Goal: Check status: Check status

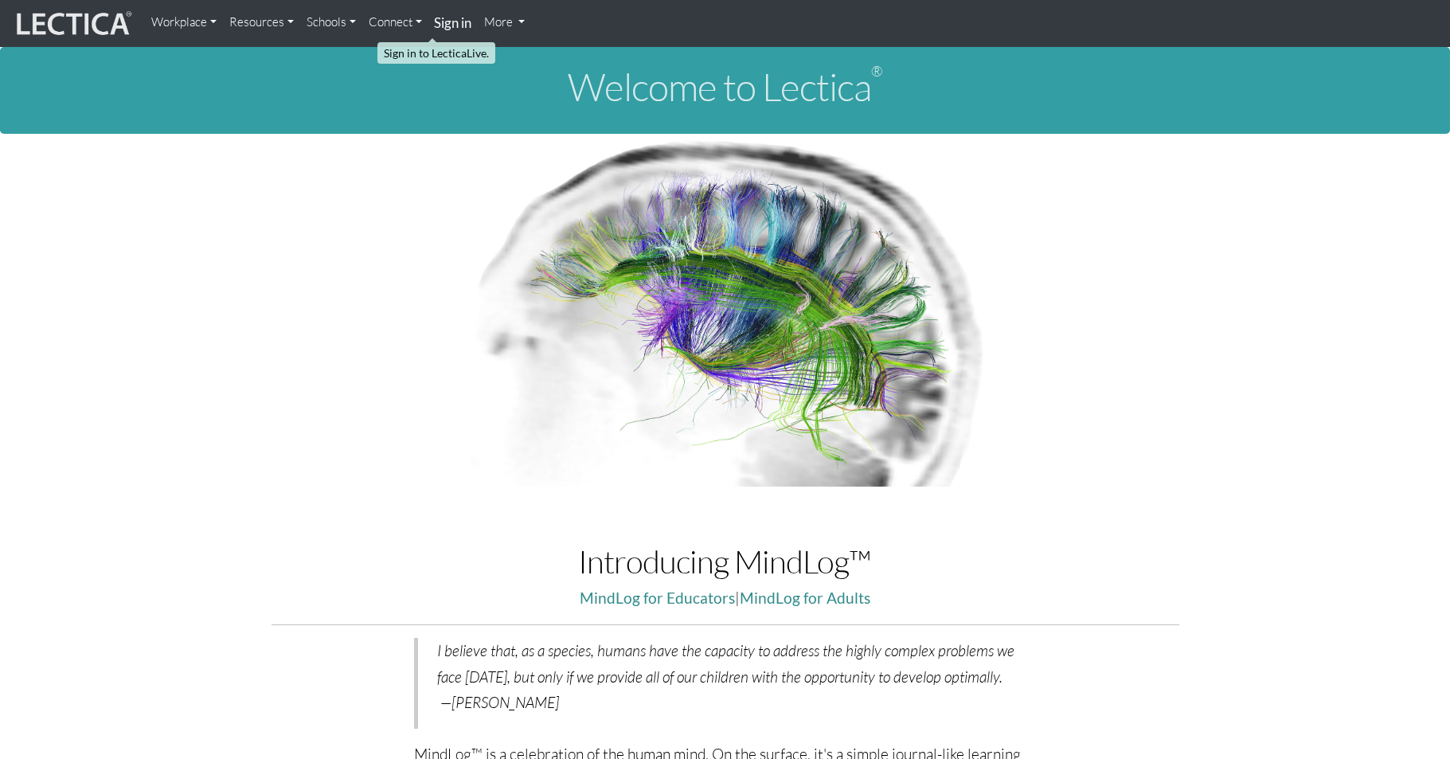
click at [435, 25] on strong "Sign in" at bounding box center [453, 22] width 37 height 17
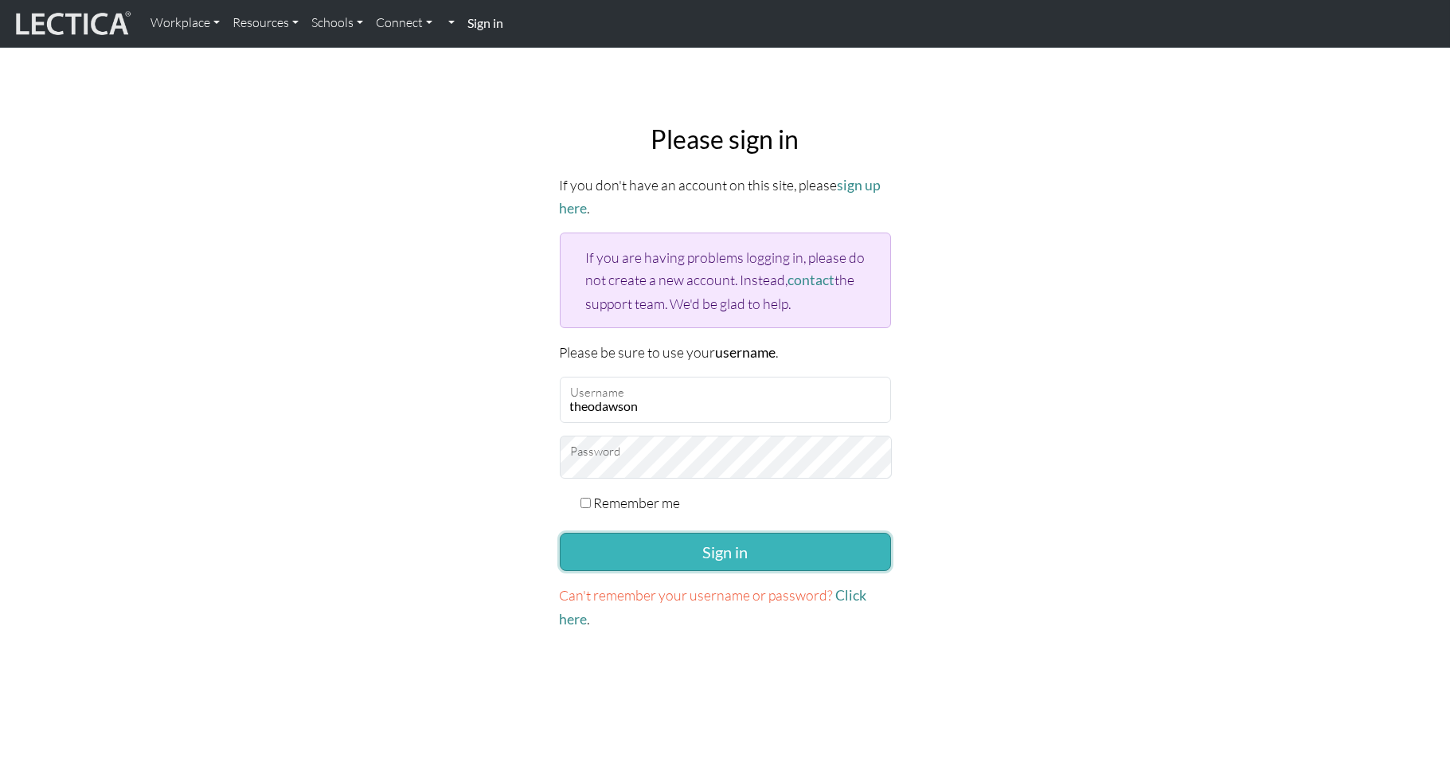
click at [686, 533] on button "Sign in" at bounding box center [725, 552] width 331 height 38
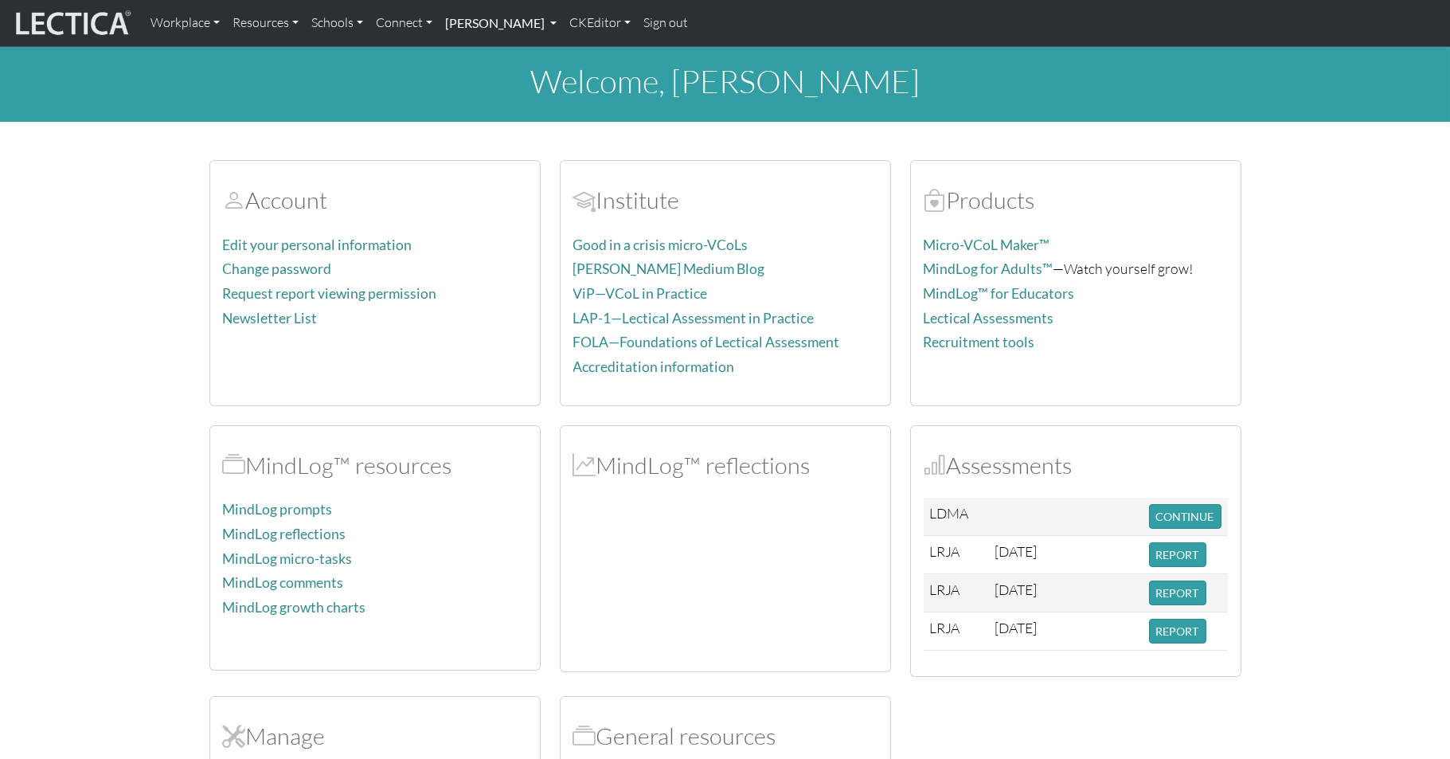
click at [466, 20] on link "[PERSON_NAME]" at bounding box center [501, 22] width 124 height 33
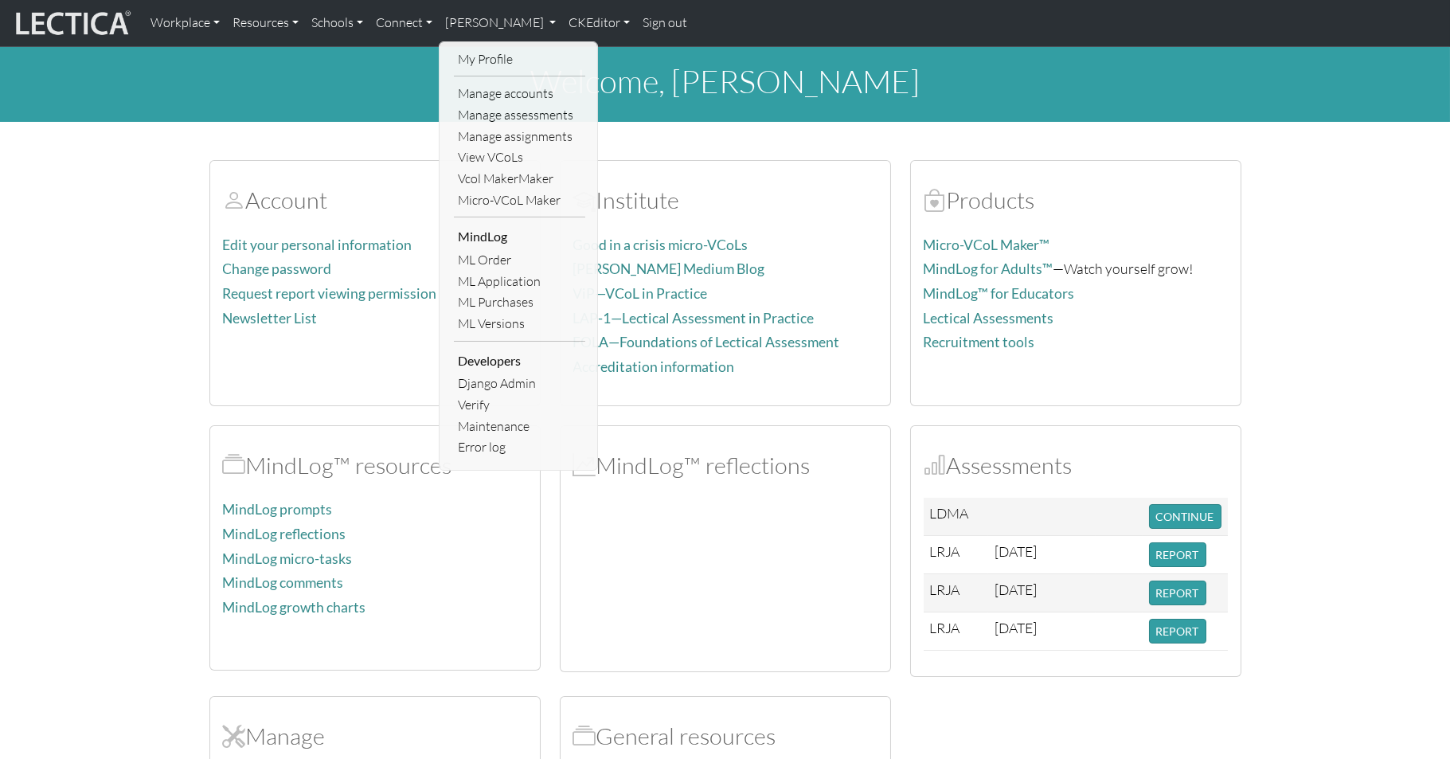
click at [471, 291] on link "ML Purchases" at bounding box center [519, 301] width 131 height 21
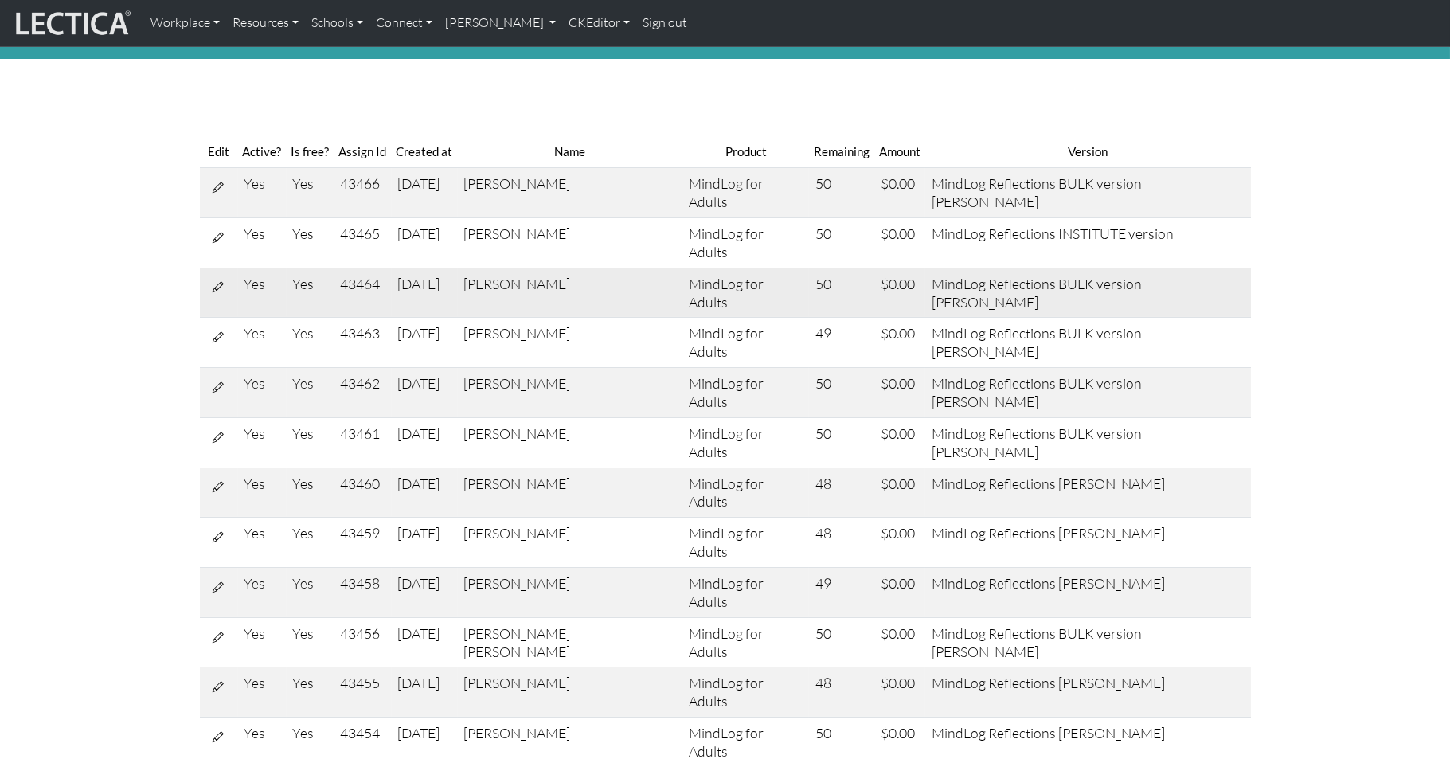
scroll to position [81, 0]
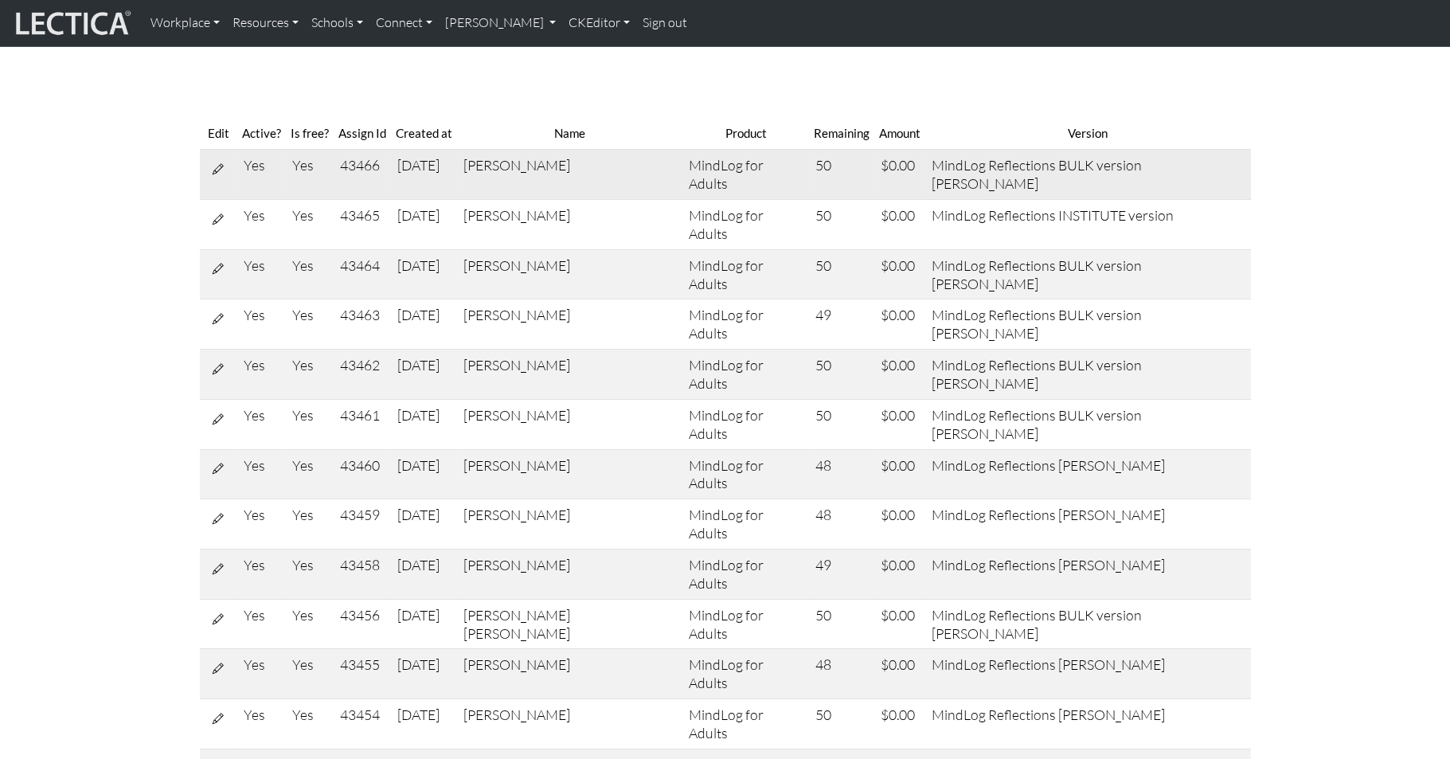
click at [369, 150] on td "43466" at bounding box center [362, 175] width 57 height 50
click at [367, 150] on td "43466" at bounding box center [362, 175] width 57 height 50
copy td "43466"
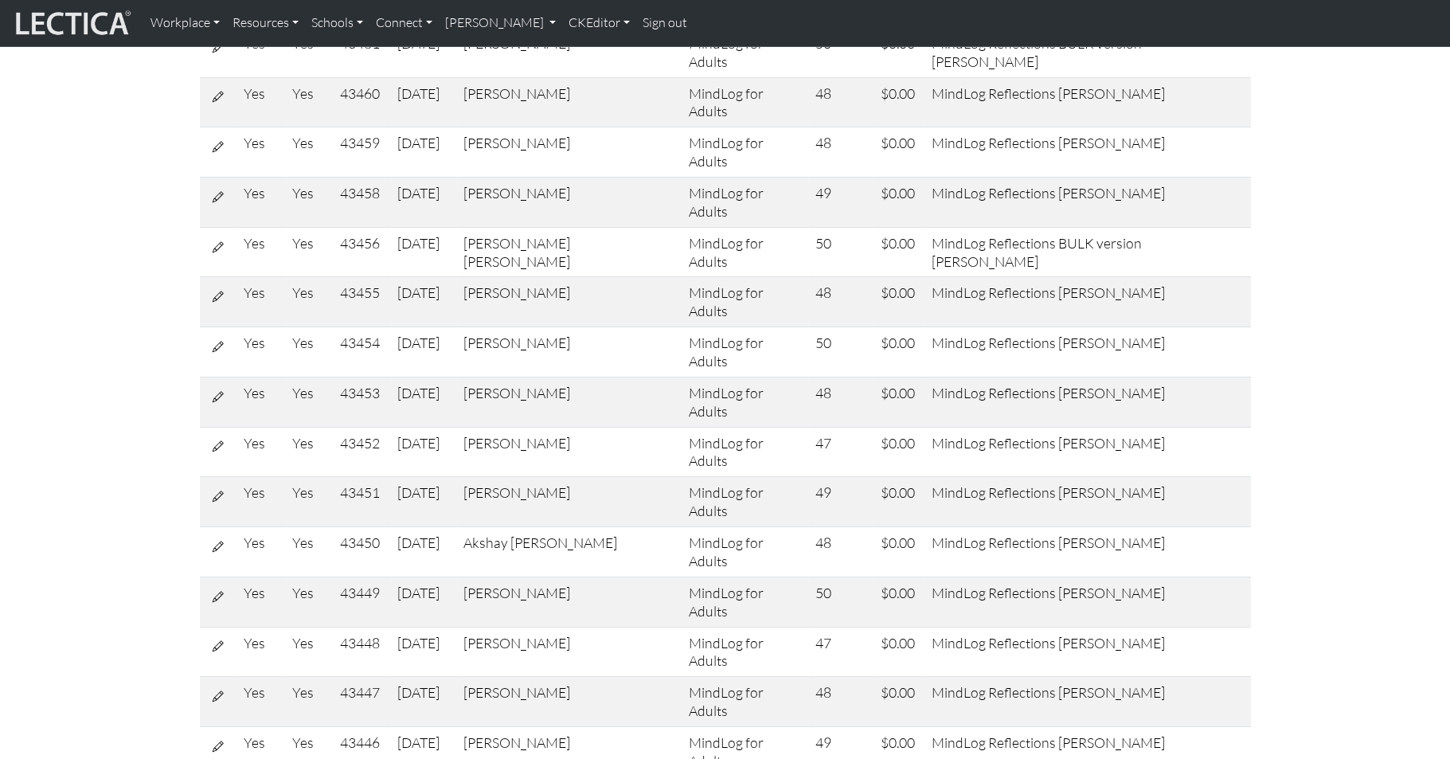
scroll to position [456, 0]
drag, startPoint x: 1169, startPoint y: 507, endPoint x: 966, endPoint y: 510, distance: 203.0
copy div "MindLog Reflections [PERSON_NAME]"
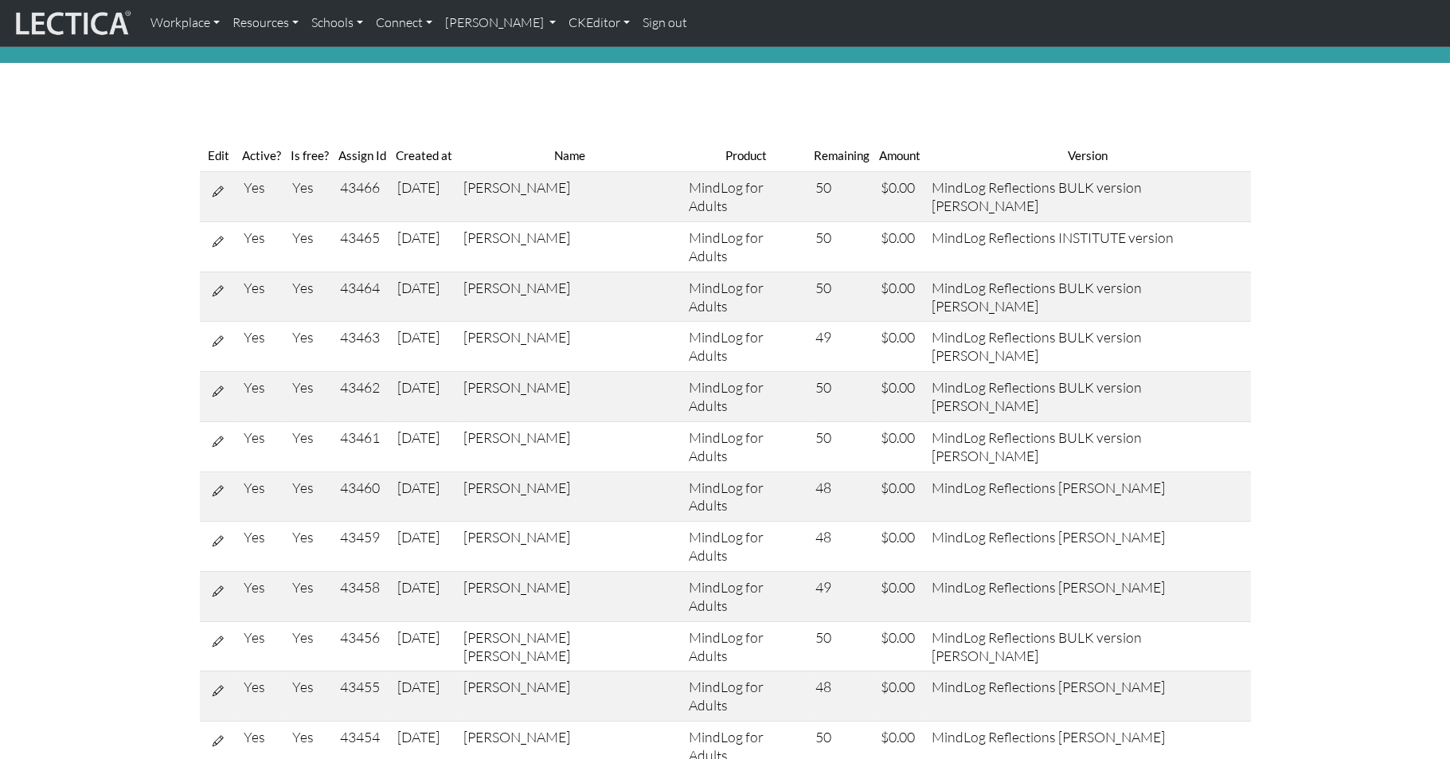
scroll to position [64, 0]
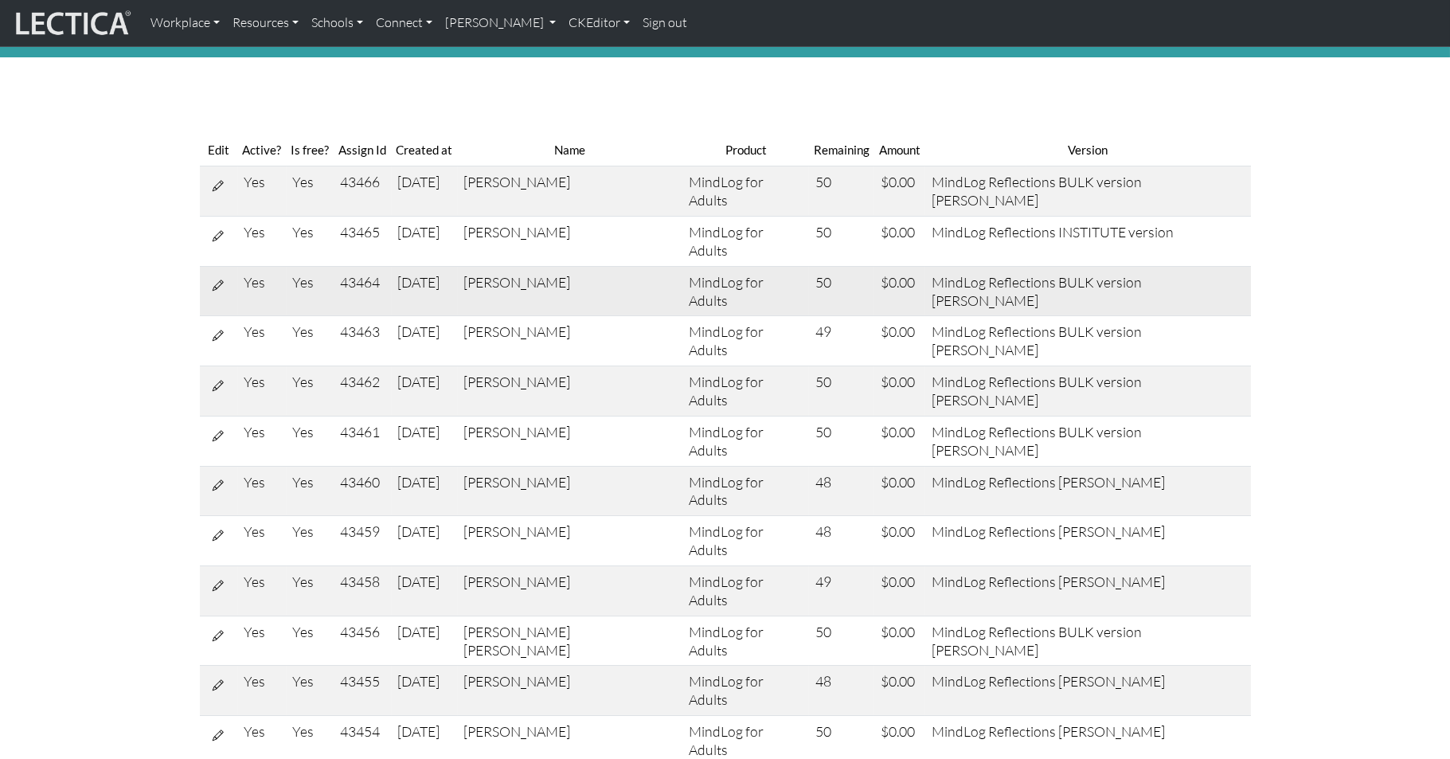
click at [361, 266] on td "43464" at bounding box center [362, 291] width 57 height 50
copy td "43464"
click at [369, 316] on td "43463" at bounding box center [362, 341] width 57 height 50
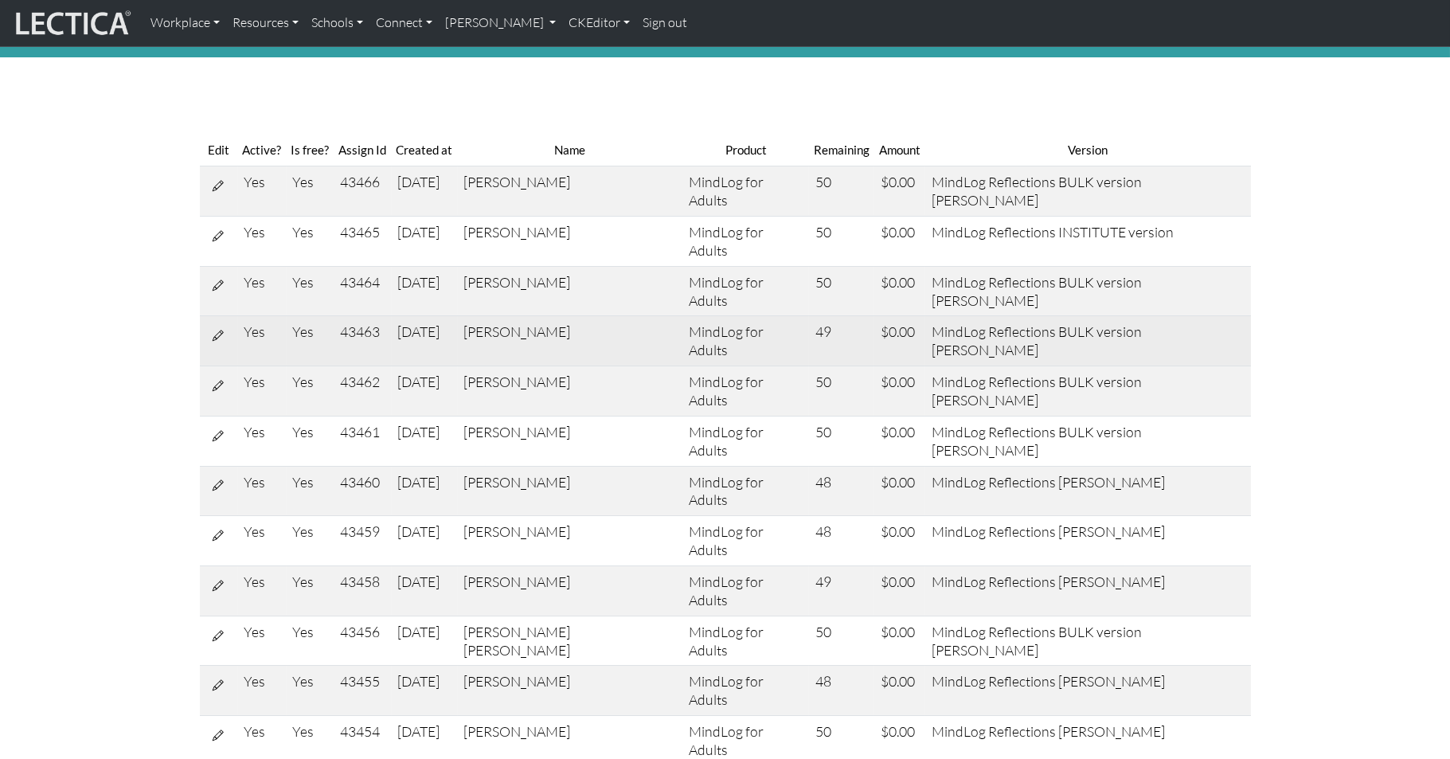
click at [358, 316] on td "43463" at bounding box center [362, 341] width 57 height 50
copy td "43463"
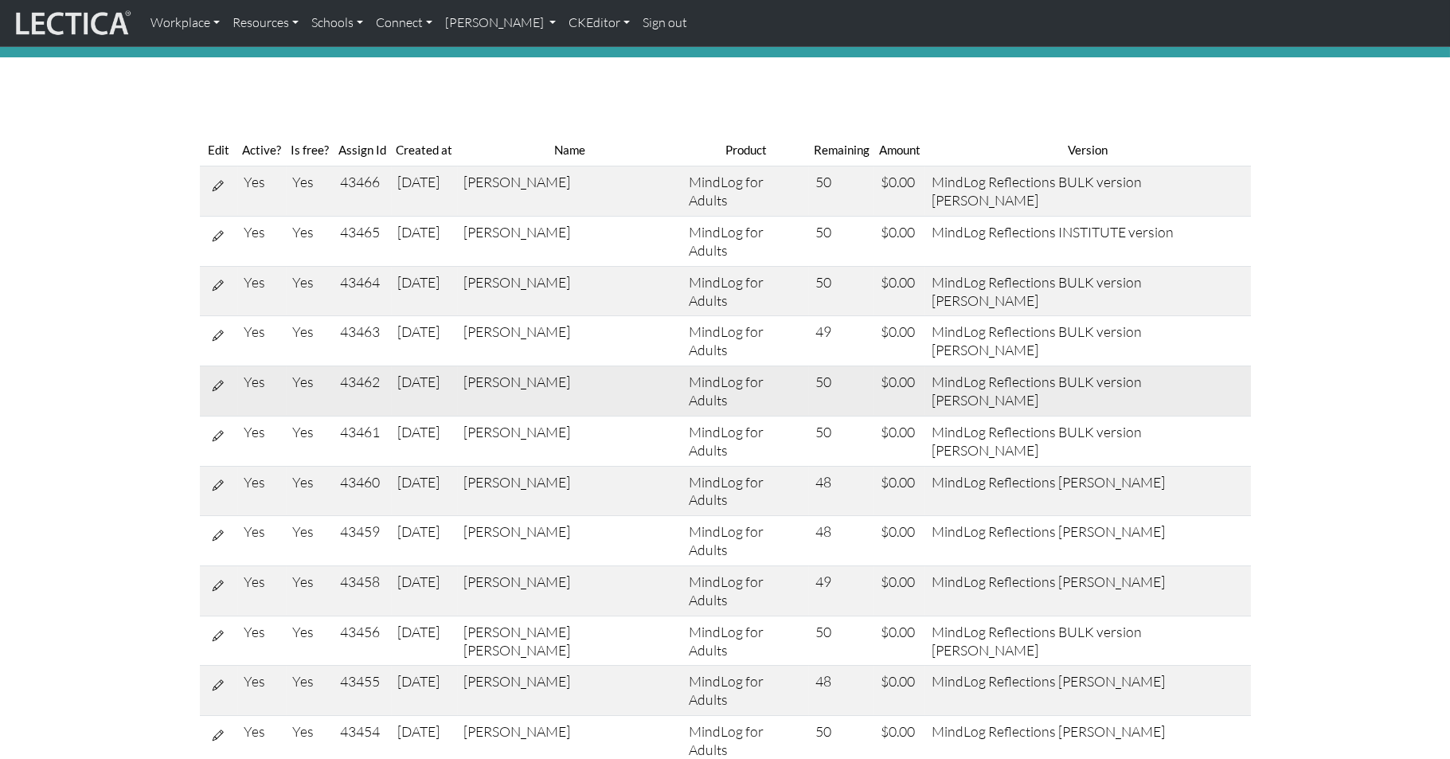
click at [365, 366] on td "43462" at bounding box center [362, 391] width 57 height 50
copy td "43462"
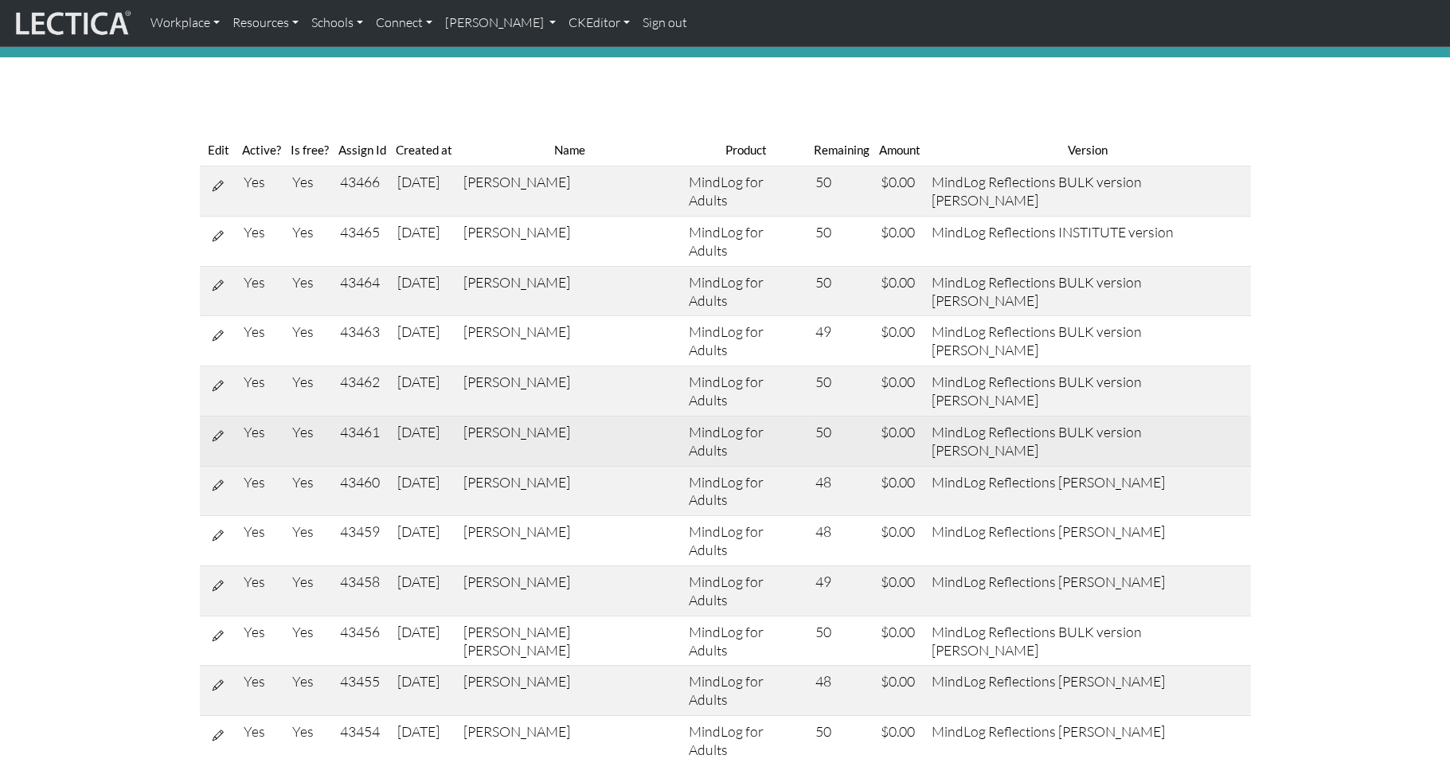
click at [365, 416] on td "43461" at bounding box center [362, 441] width 57 height 50
copy td "43461"
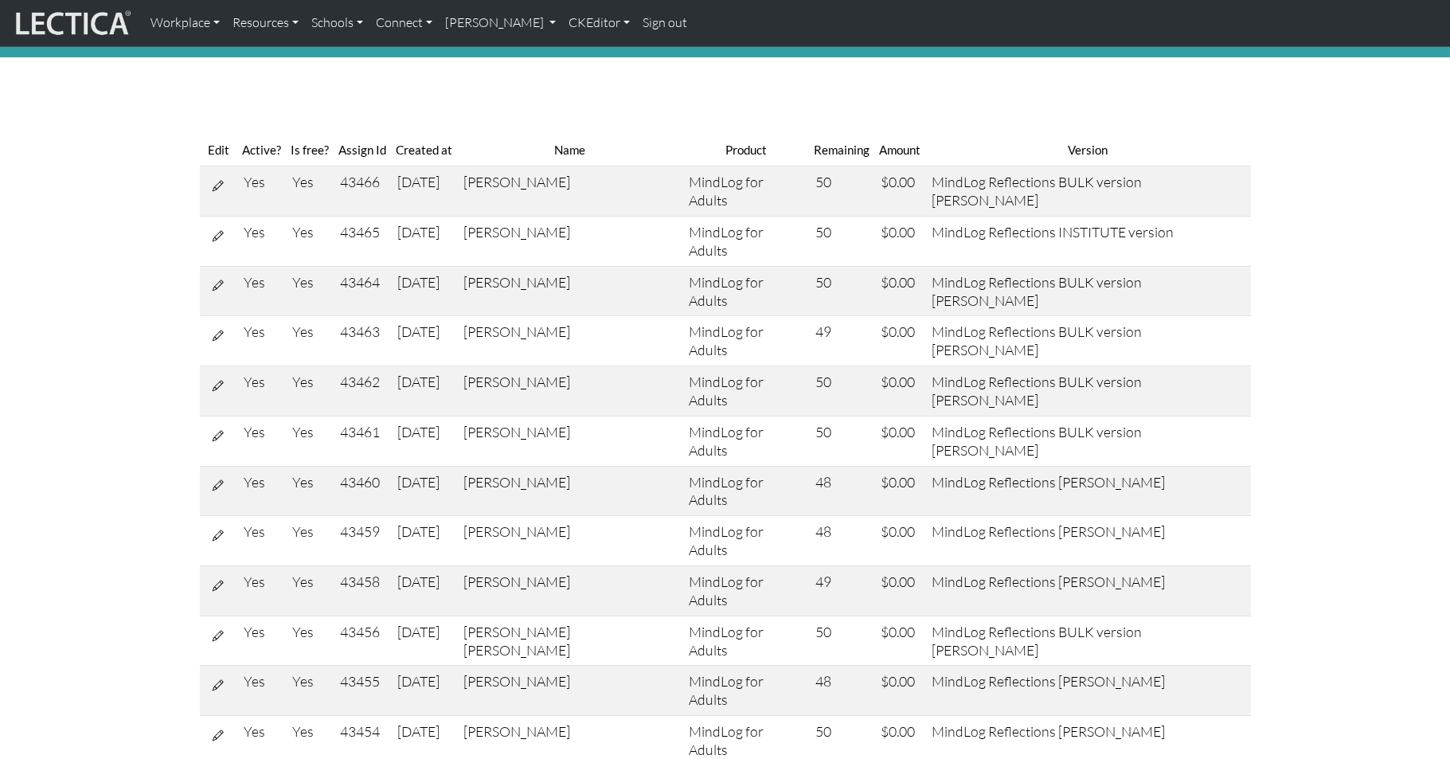
click at [365, 466] on td "43460" at bounding box center [362, 491] width 57 height 50
click at [367, 466] on td "43460" at bounding box center [362, 491] width 57 height 50
copy td "43460"
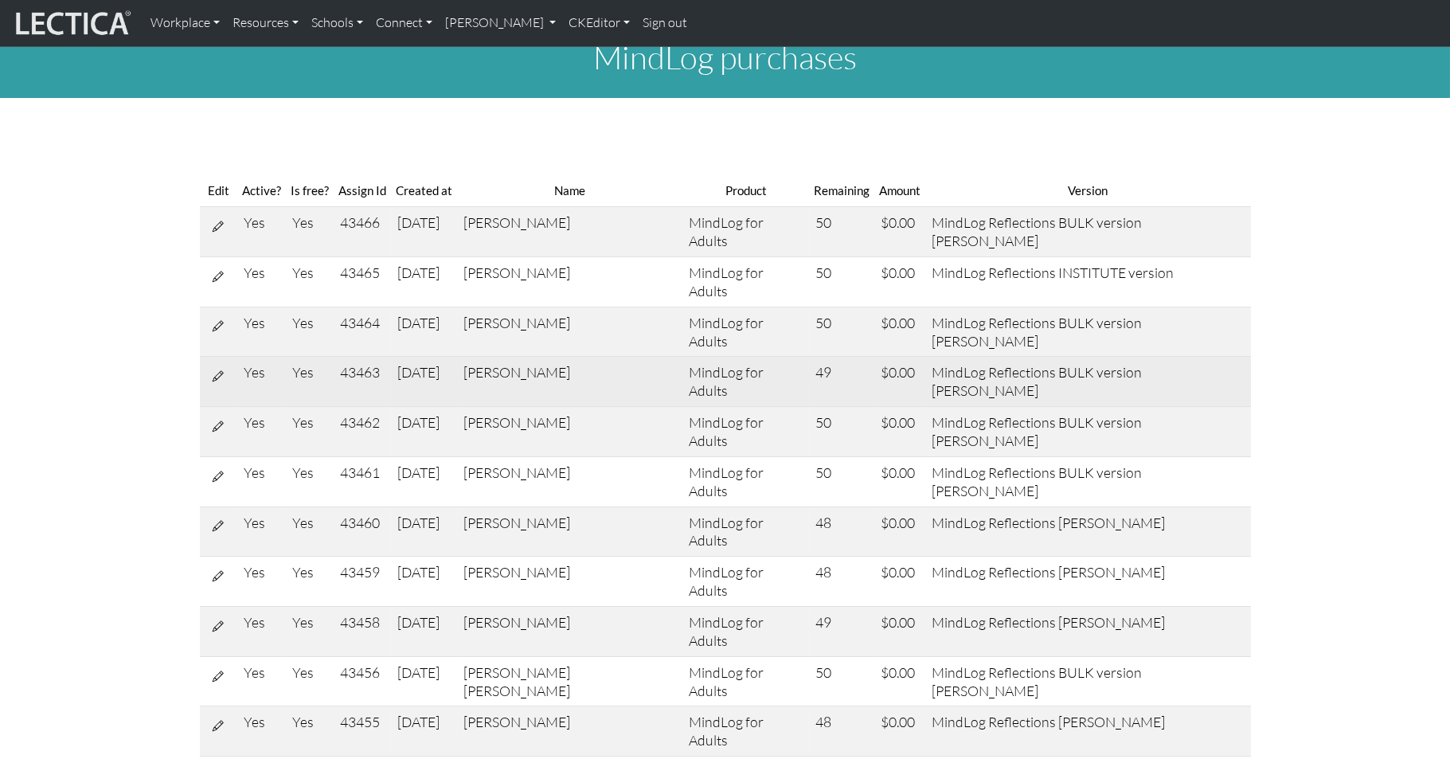
scroll to position [21, 0]
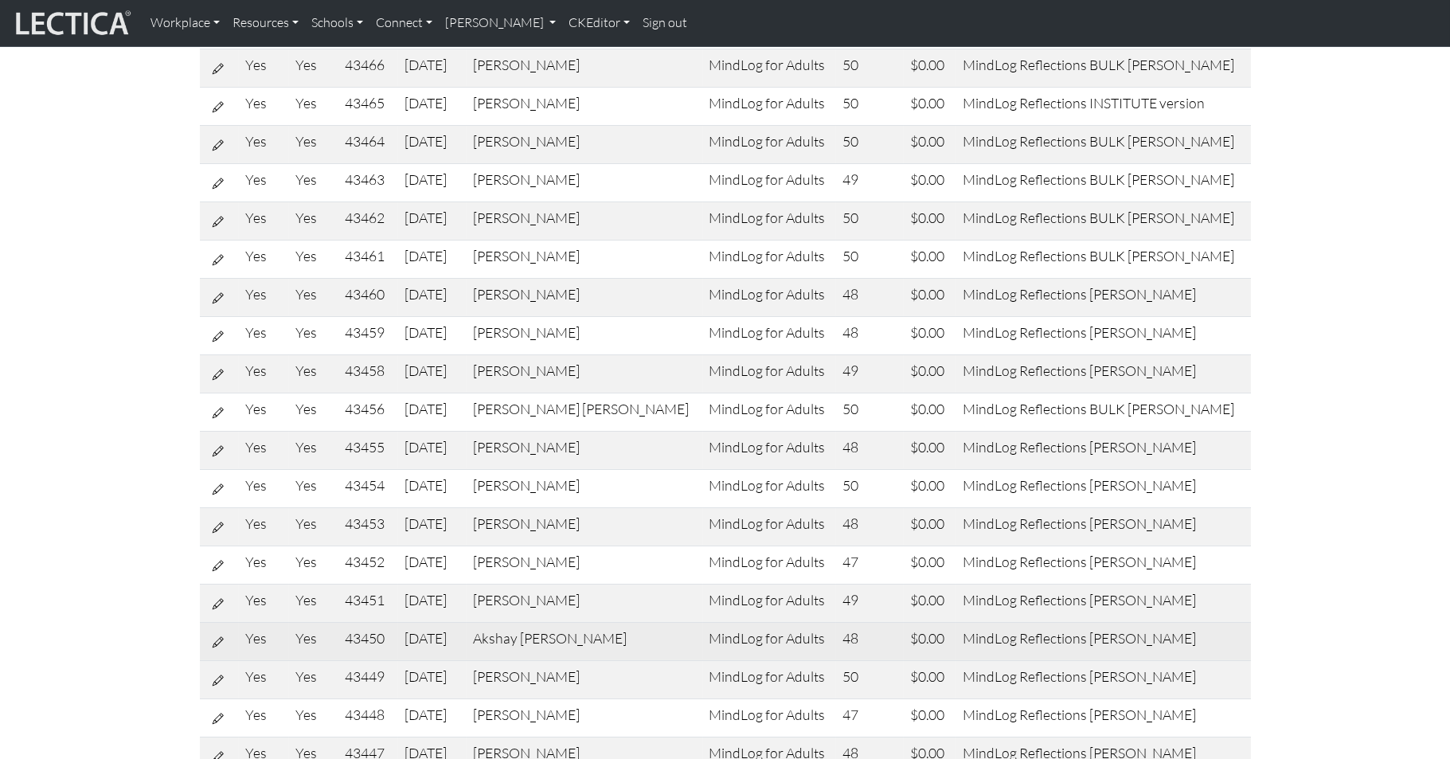
scroll to position [186, 0]
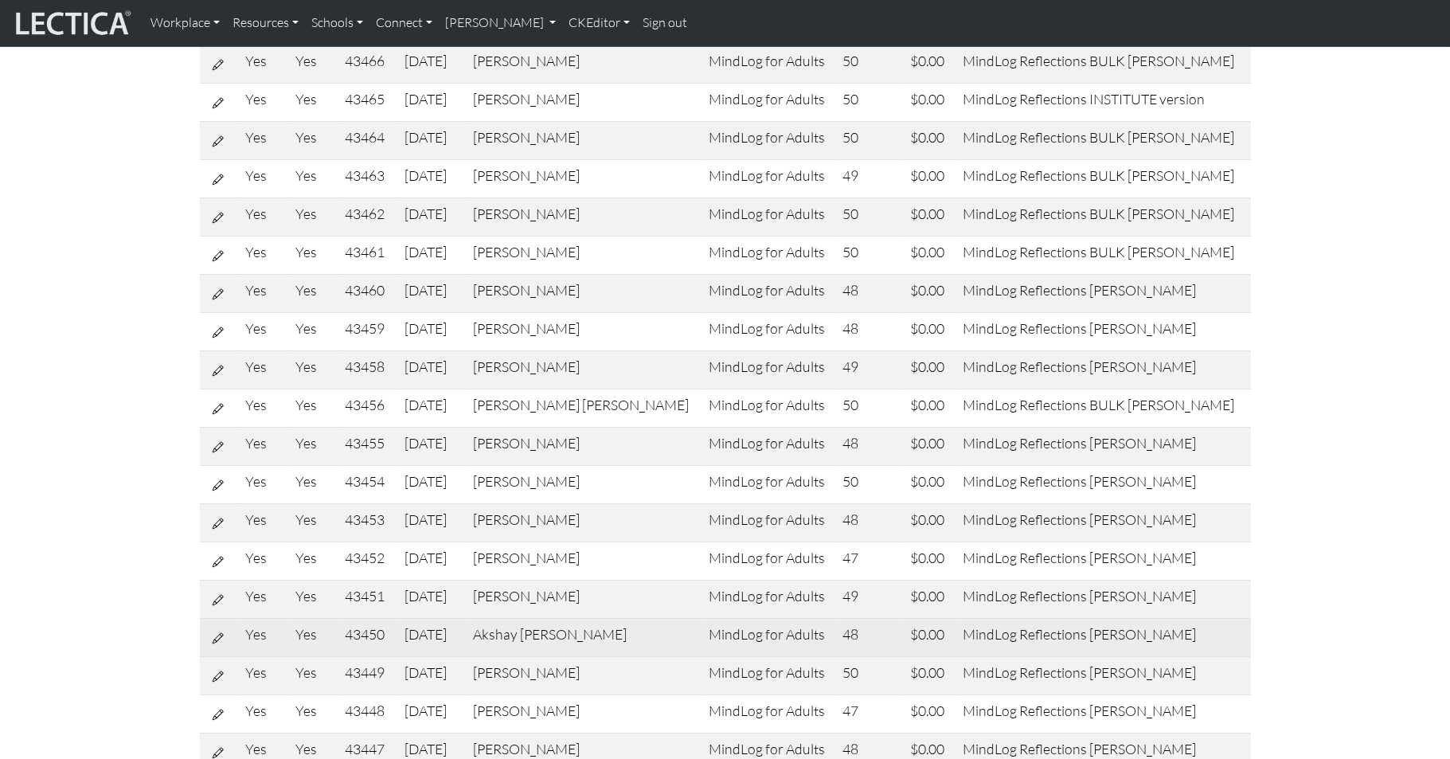
click at [370, 466] on td "43454" at bounding box center [367, 485] width 59 height 38
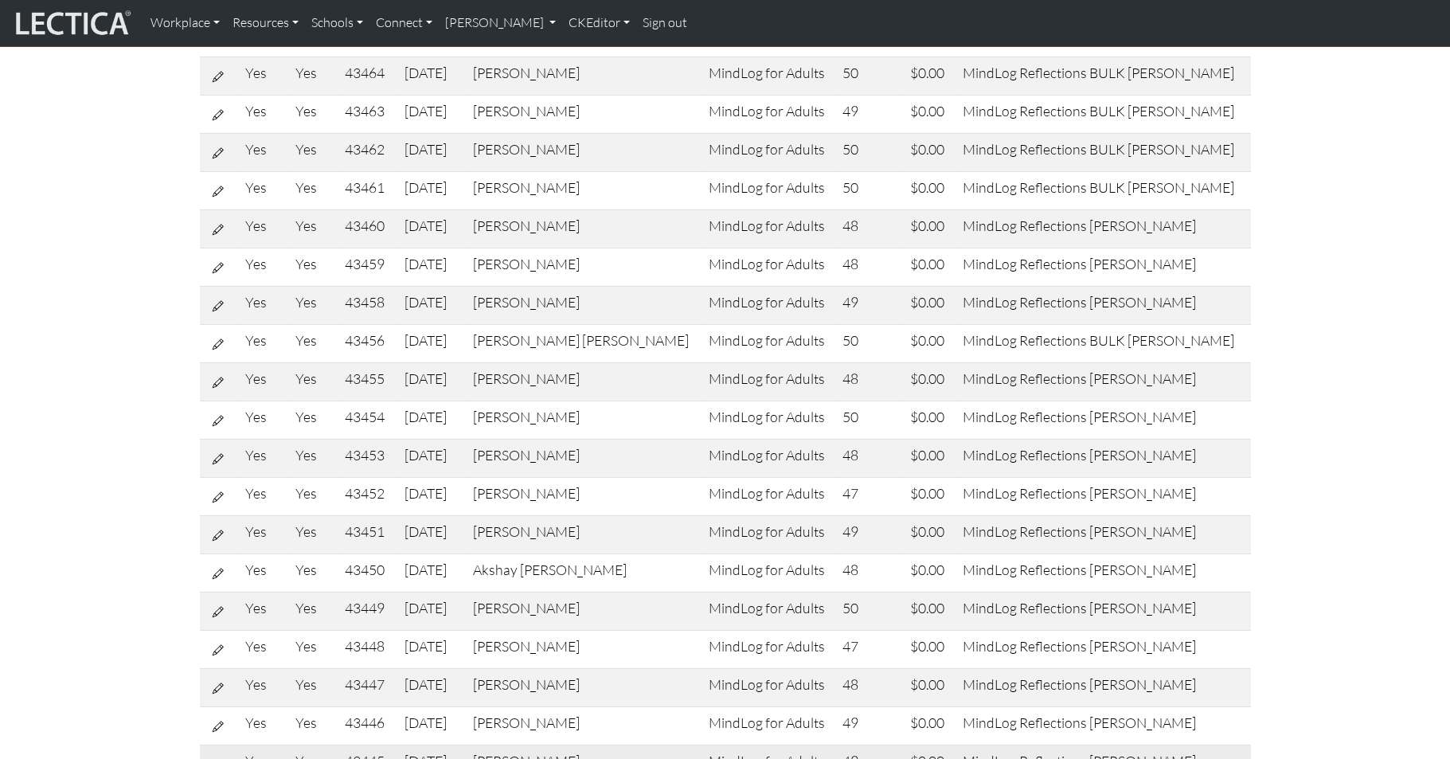
scroll to position [247, 0]
click at [367, 481] on td "43452" at bounding box center [367, 500] width 59 height 38
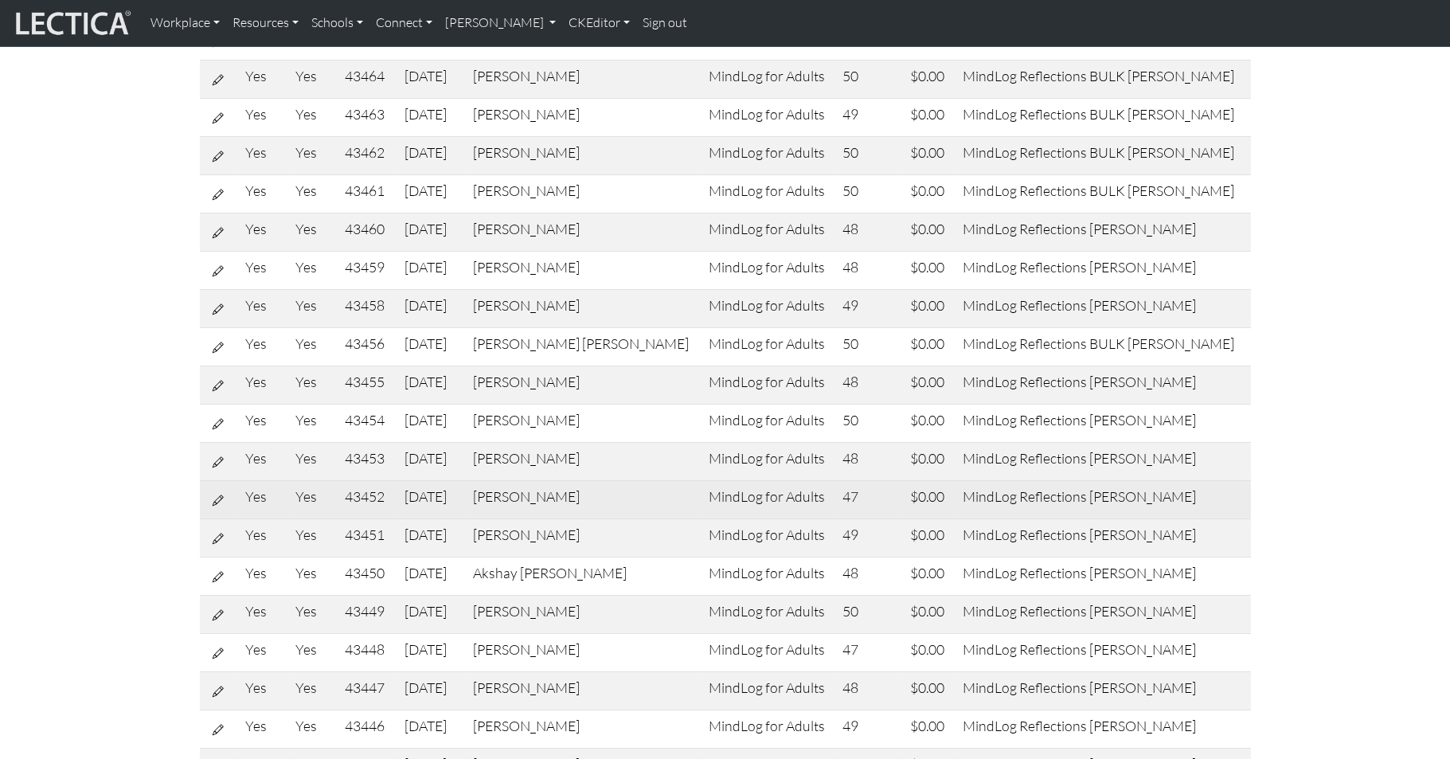
click at [373, 481] on td "43452" at bounding box center [367, 500] width 59 height 38
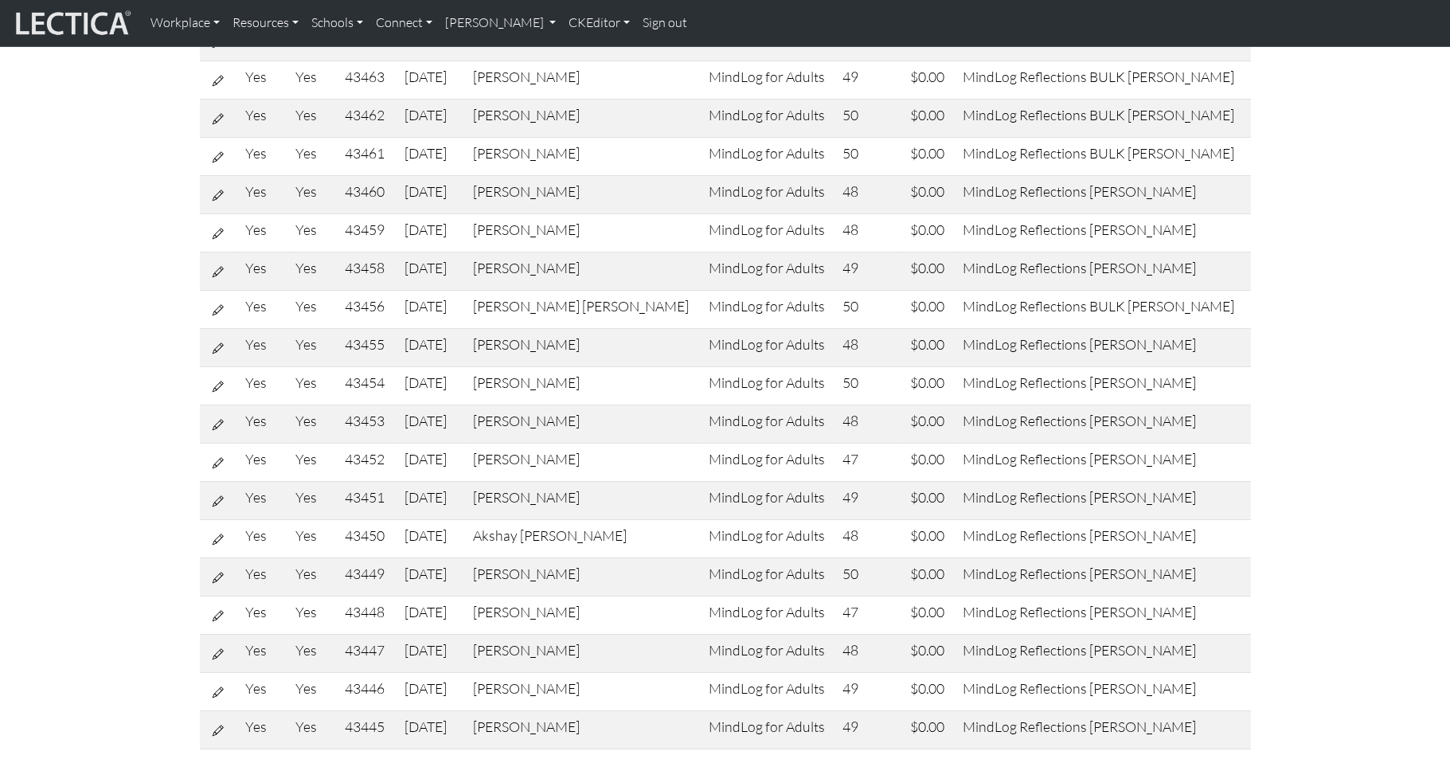
scroll to position [286, 0]
drag, startPoint x: 1434, startPoint y: 545, endPoint x: 369, endPoint y: 433, distance: 1070.4
click at [369, 480] on td "43451" at bounding box center [367, 499] width 59 height 38
click at [373, 480] on td "43451" at bounding box center [367, 499] width 59 height 38
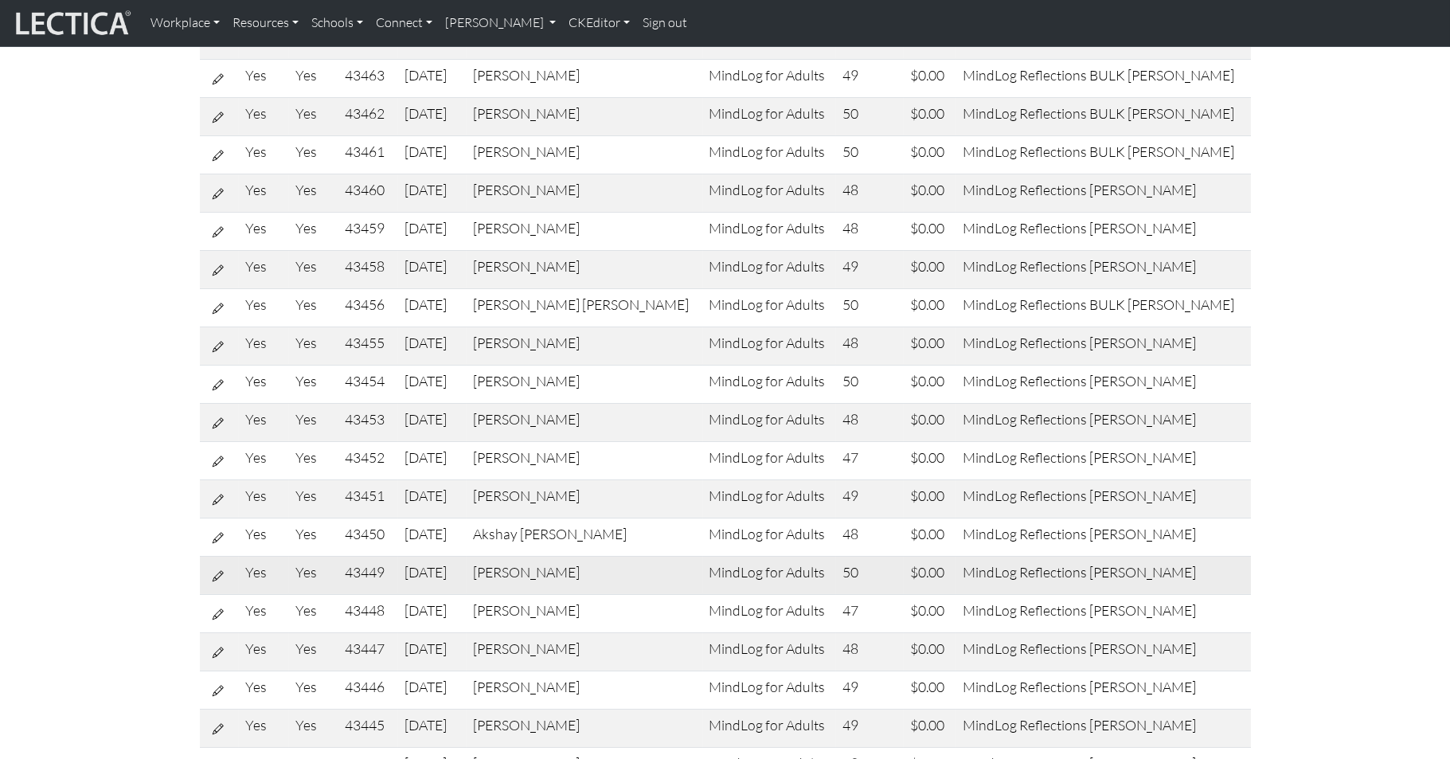
copy td "43451"
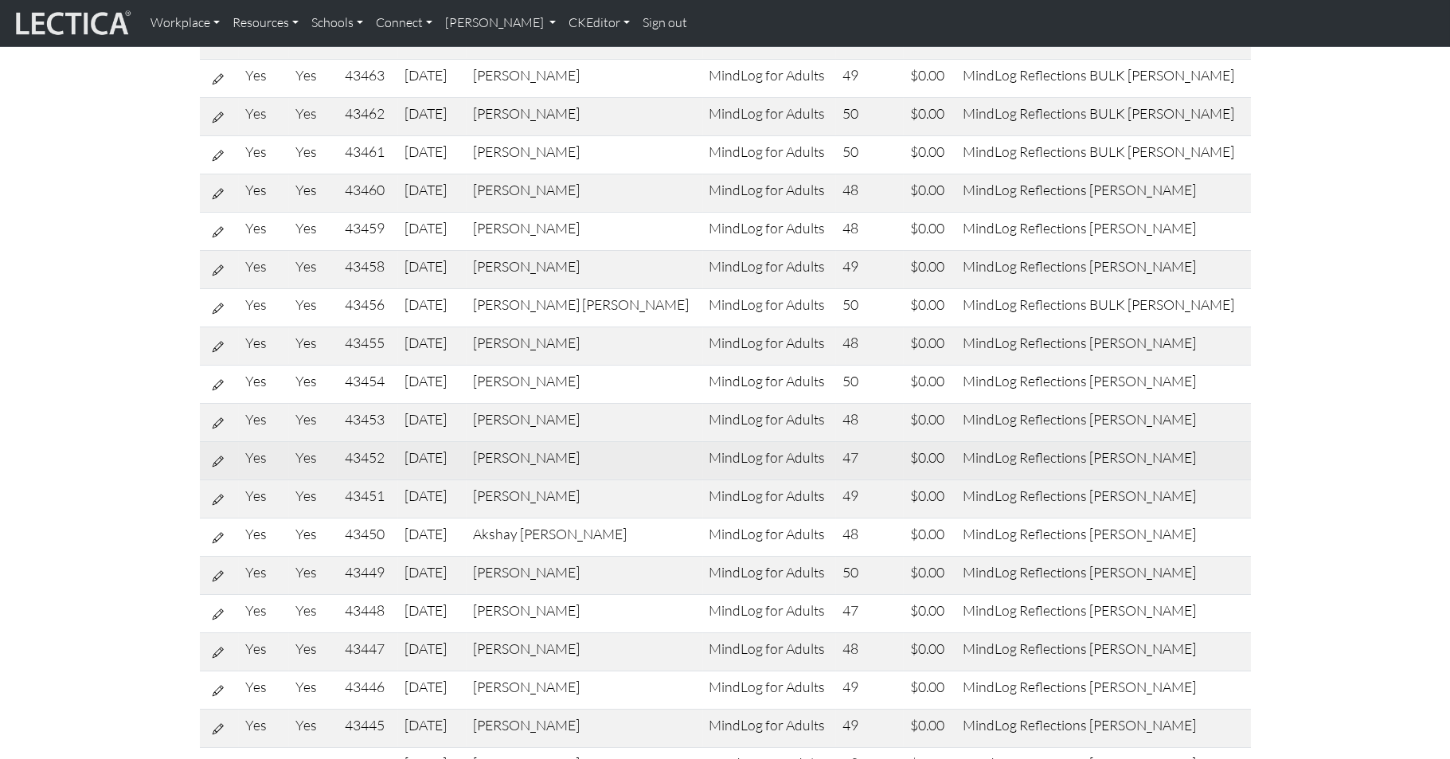
click at [369, 442] on td "43452" at bounding box center [367, 461] width 59 height 38
copy td "43452"
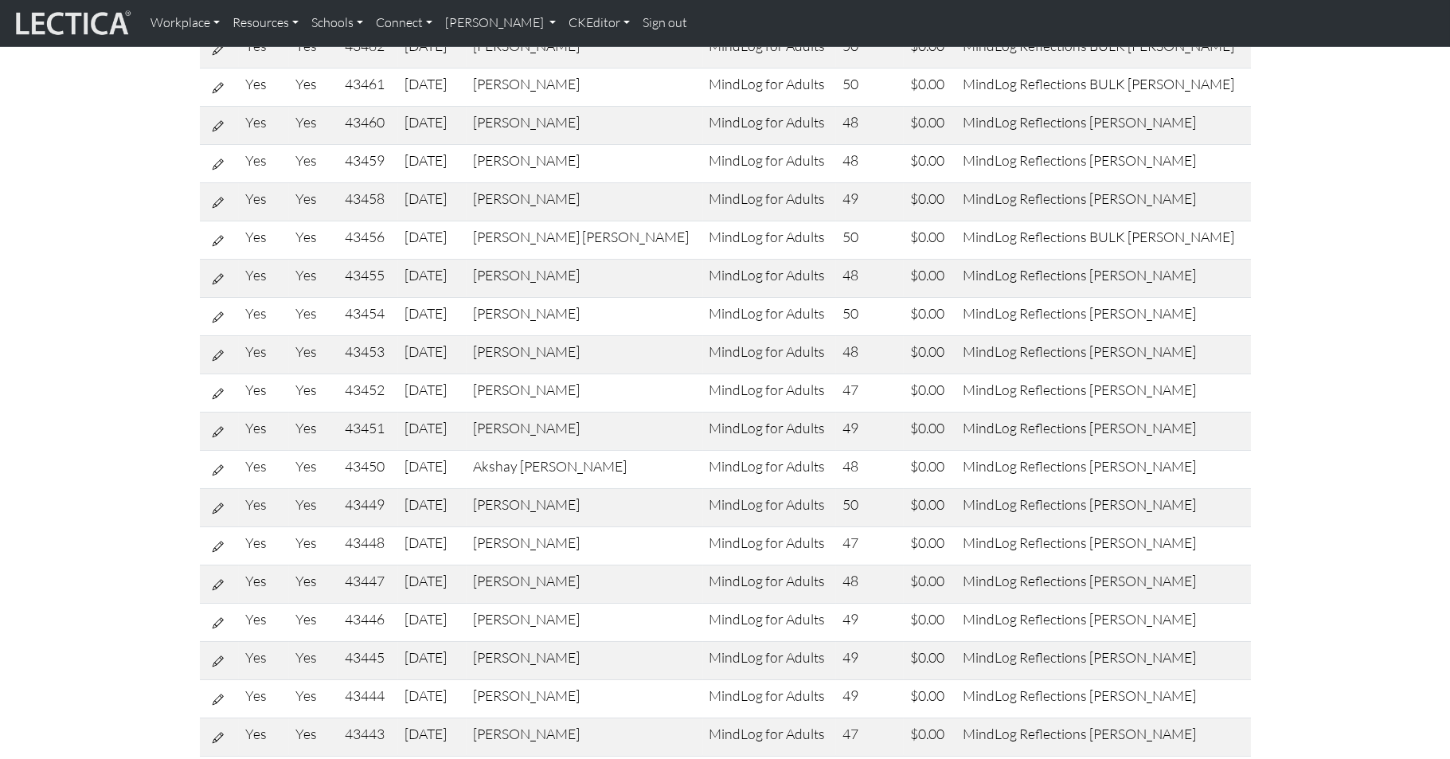
scroll to position [353, 0]
drag, startPoint x: 690, startPoint y: 738, endPoint x: 369, endPoint y: 436, distance: 439.9
click at [369, 490] on td "43449" at bounding box center [367, 509] width 59 height 38
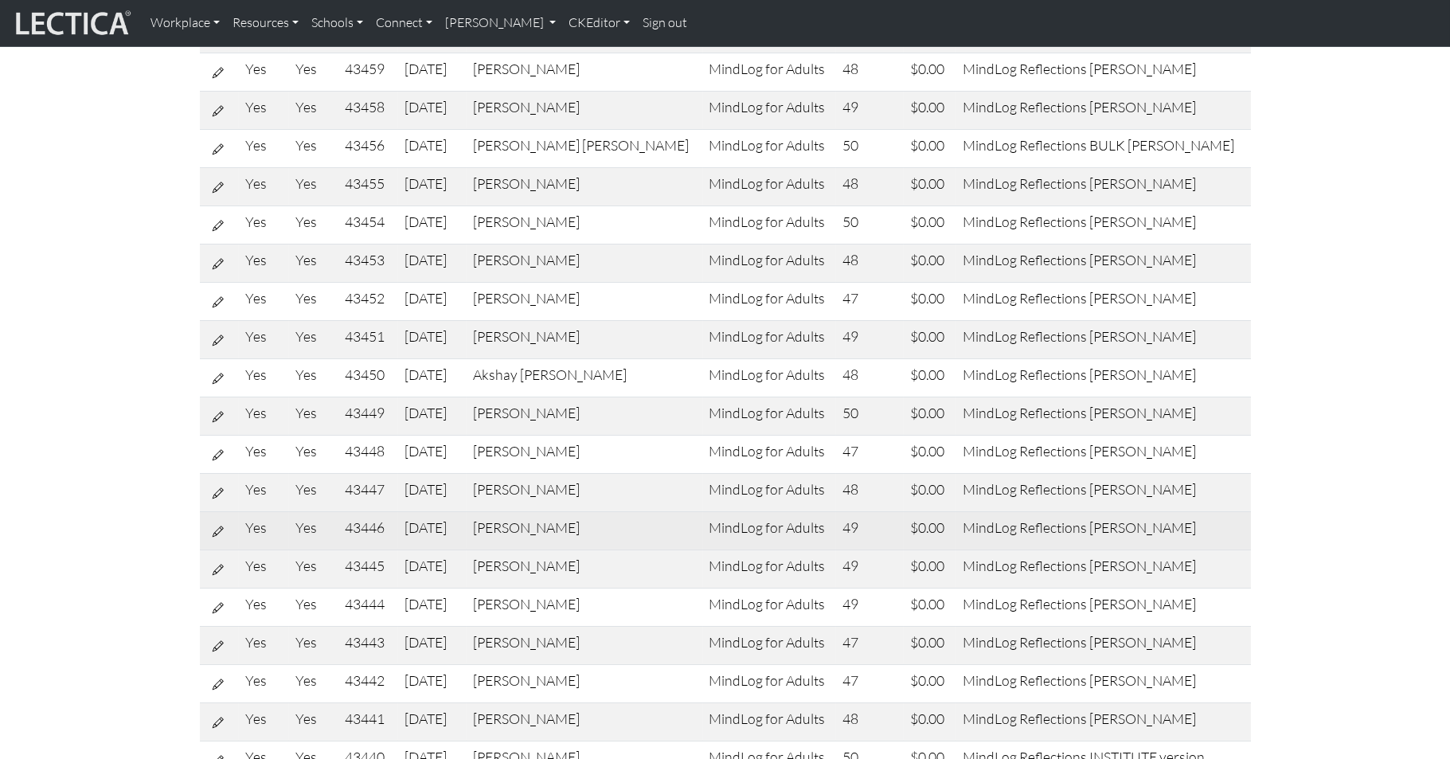
scroll to position [461, 0]
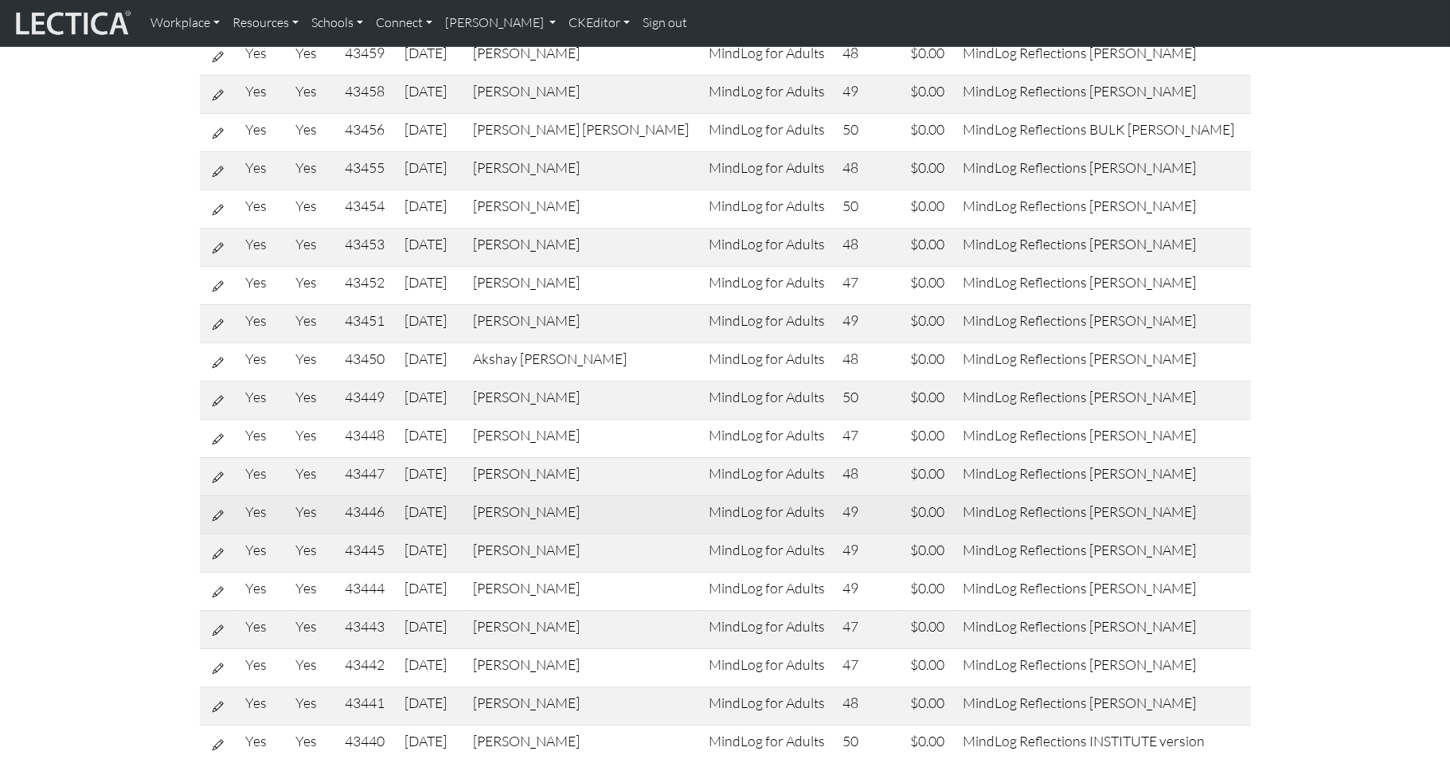
click at [467, 496] on td "[DATE]" at bounding box center [432, 515] width 68 height 38
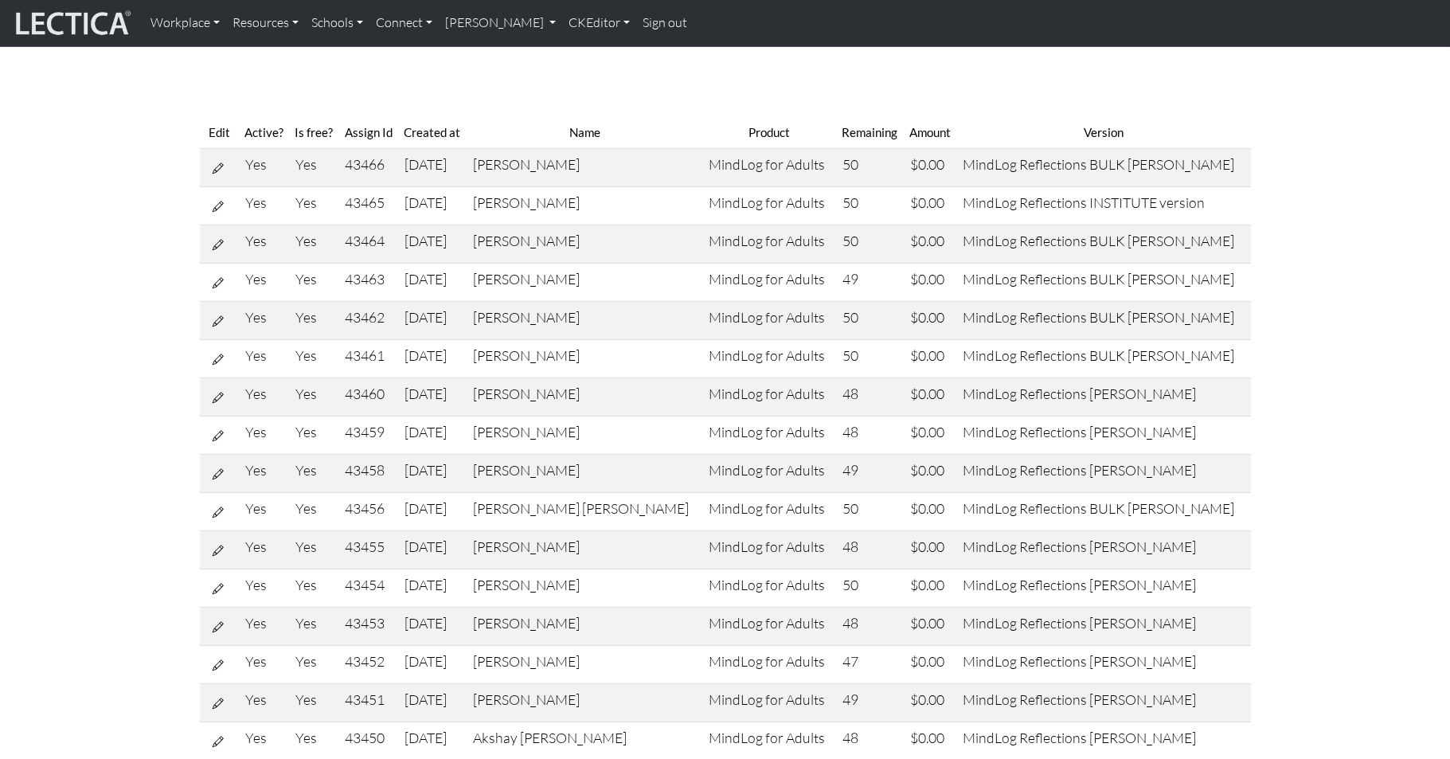
scroll to position [83, 0]
